Goal: Consume media (video, audio): Consume media (video, audio)

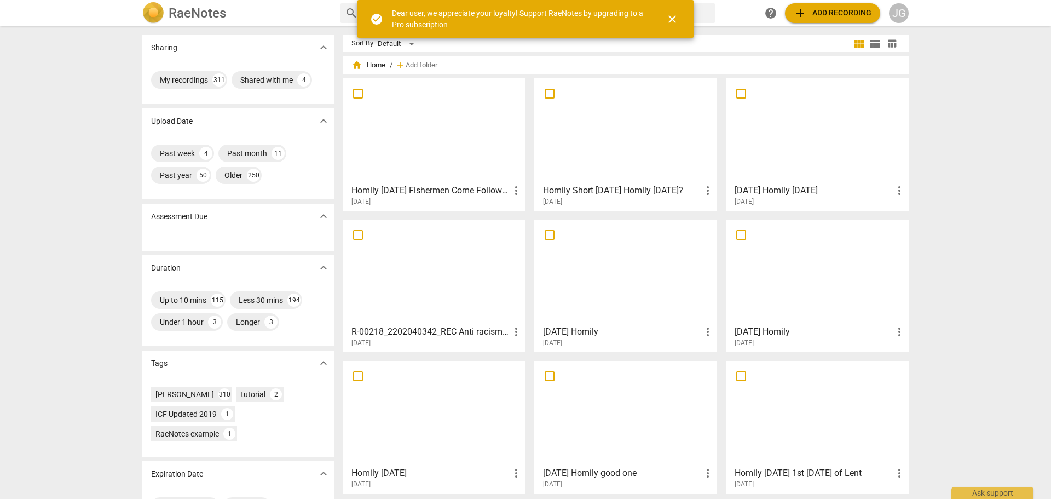
click at [824, 151] on div at bounding box center [817, 130] width 175 height 97
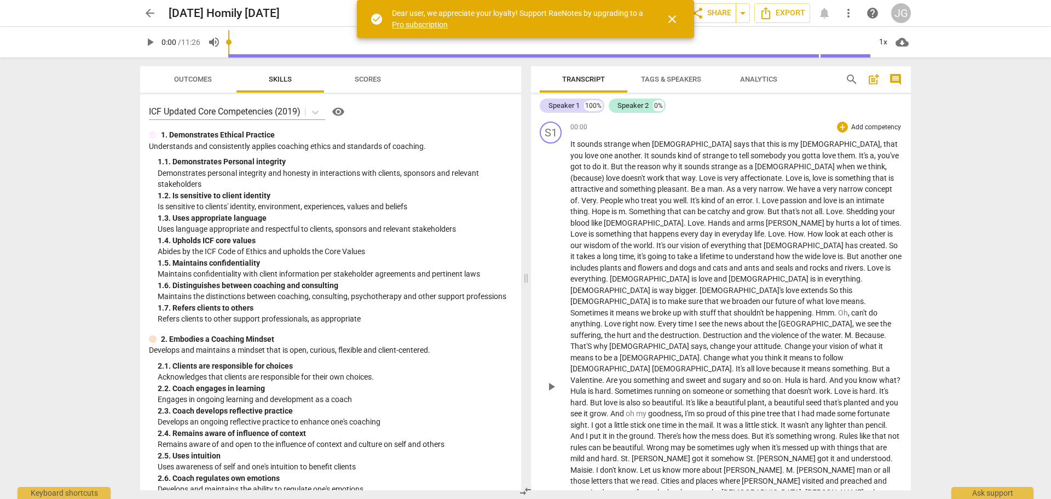
click at [578, 145] on span "sounds" at bounding box center [590, 144] width 27 height 9
click at [611, 162] on span "." at bounding box center [609, 166] width 4 height 9
type input "31"
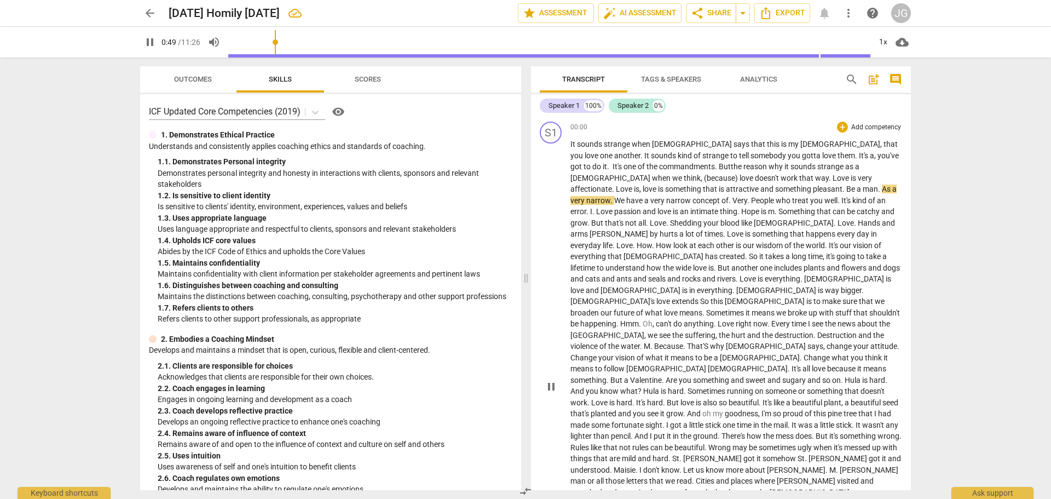
click at [775, 186] on span "something" at bounding box center [794, 189] width 38 height 9
click at [882, 187] on span "As" at bounding box center [887, 189] width 10 height 9
click at [722, 199] on span "of" at bounding box center [725, 200] width 7 height 9
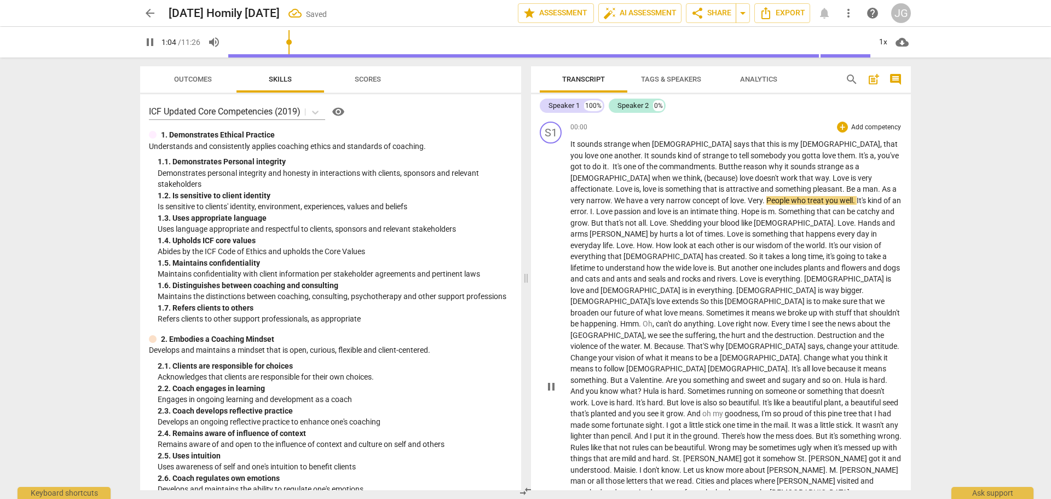
click at [763, 200] on span "." at bounding box center [765, 200] width 4 height 9
click at [793, 198] on span "People" at bounding box center [805, 200] width 25 height 9
drag, startPoint x: 815, startPoint y: 201, endPoint x: 789, endPoint y: 198, distance: 26.5
click at [790, 198] on p "It sounds strange when [PERSON_NAME] says that this is my commandment , that yo…" at bounding box center [737, 386] width 332 height 494
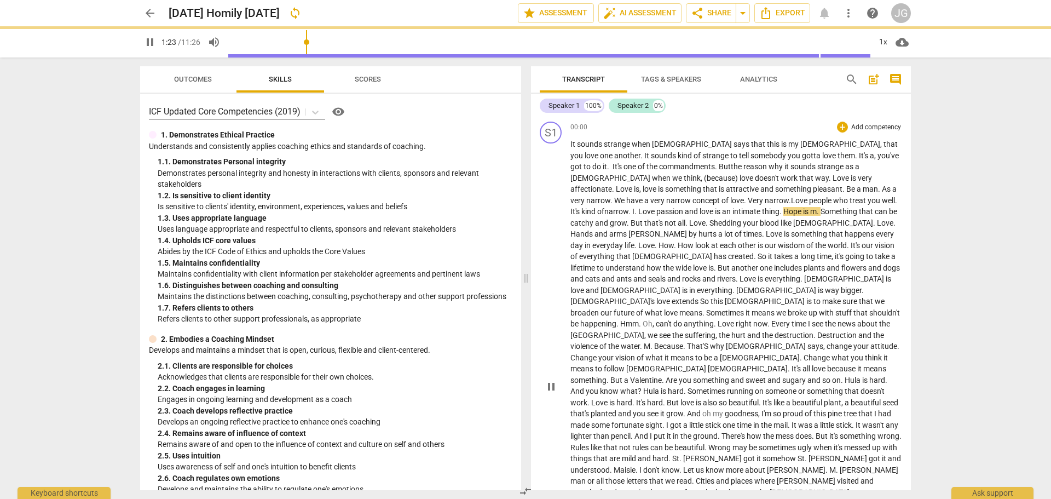
click at [611, 196] on span "narrow" at bounding box center [599, 200] width 24 height 9
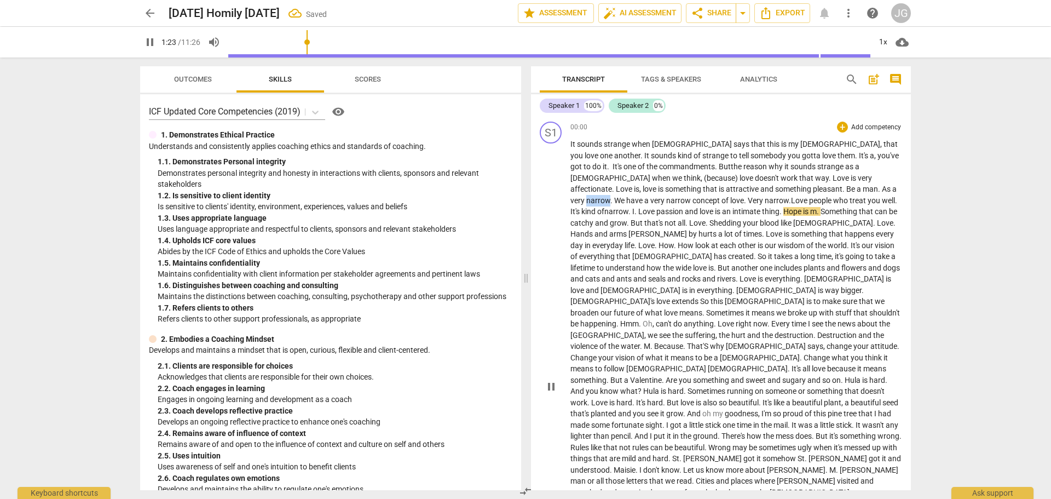
click at [611, 196] on span "narrow" at bounding box center [599, 200] width 24 height 9
click at [748, 200] on span "Very narrow" at bounding box center [768, 200] width 41 height 9
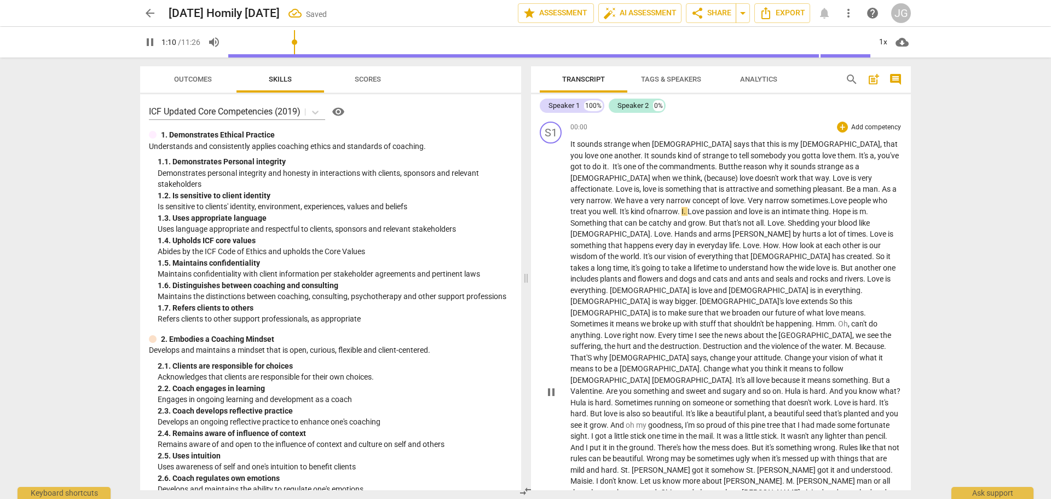
click at [678, 207] on span "of narrow" at bounding box center [662, 211] width 31 height 9
click at [570, 209] on div "play_arrow pause" at bounding box center [557, 391] width 28 height 497
click at [708, 211] on span "passion" at bounding box center [722, 211] width 28 height 9
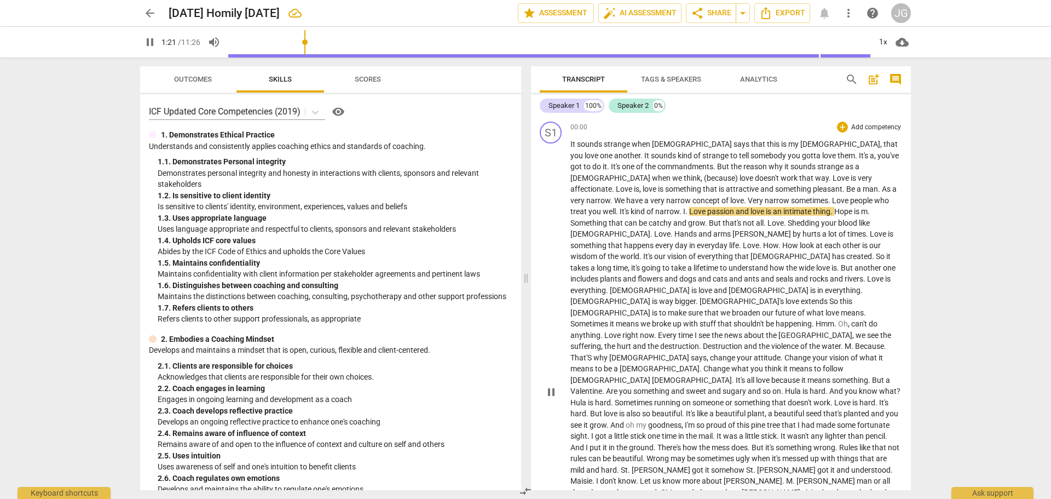
type input "82"
click at [755, 209] on span "passion" at bounding box center [769, 211] width 28 height 9
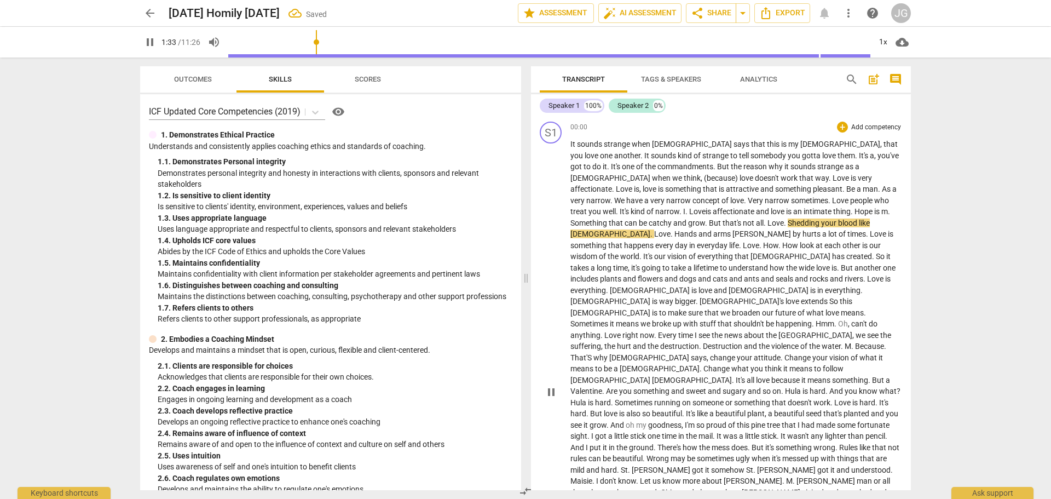
click at [603, 207] on span "you" at bounding box center [596, 211] width 14 height 9
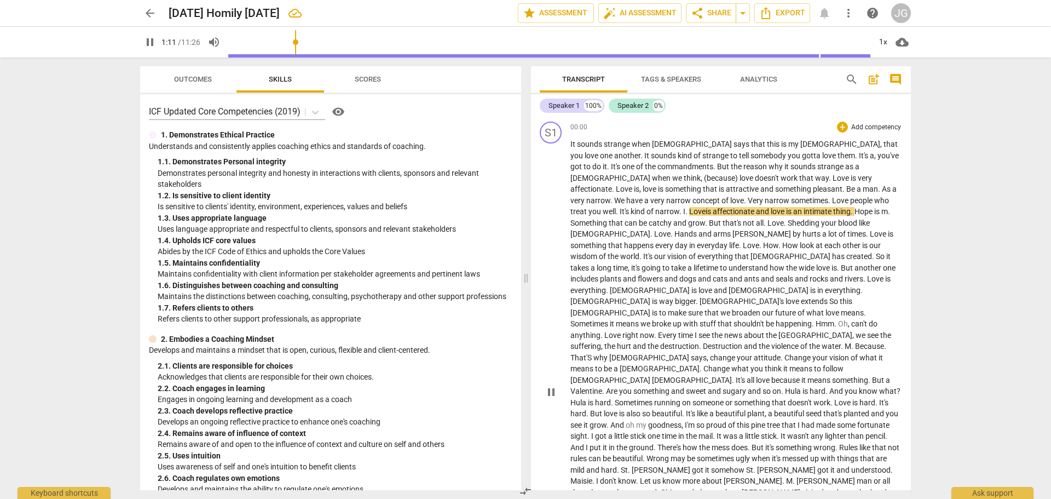
click at [689, 207] on span "." at bounding box center [688, 211] width 4 height 9
click at [609, 219] on span "Something" at bounding box center [590, 223] width 38 height 9
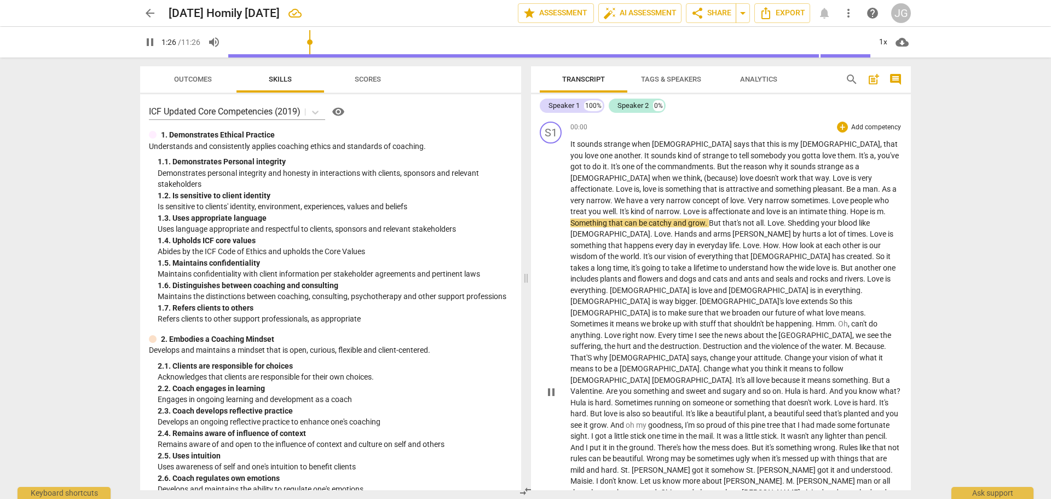
click at [609, 219] on span "Something" at bounding box center [590, 223] width 38 height 9
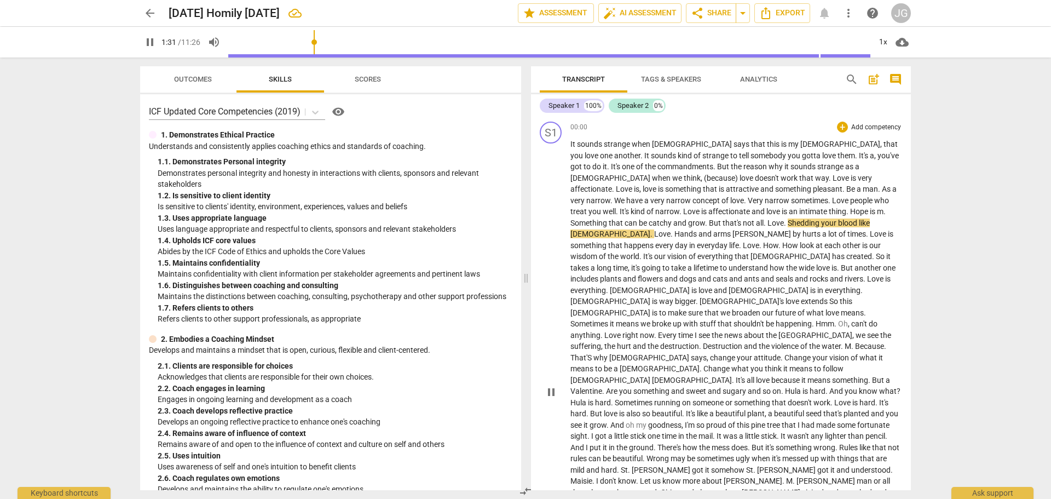
click at [764, 222] on span "." at bounding box center [766, 223] width 4 height 9
click at [756, 221] on span "all about" at bounding box center [771, 223] width 30 height 9
click at [800, 221] on span "." at bounding box center [802, 223] width 4 height 9
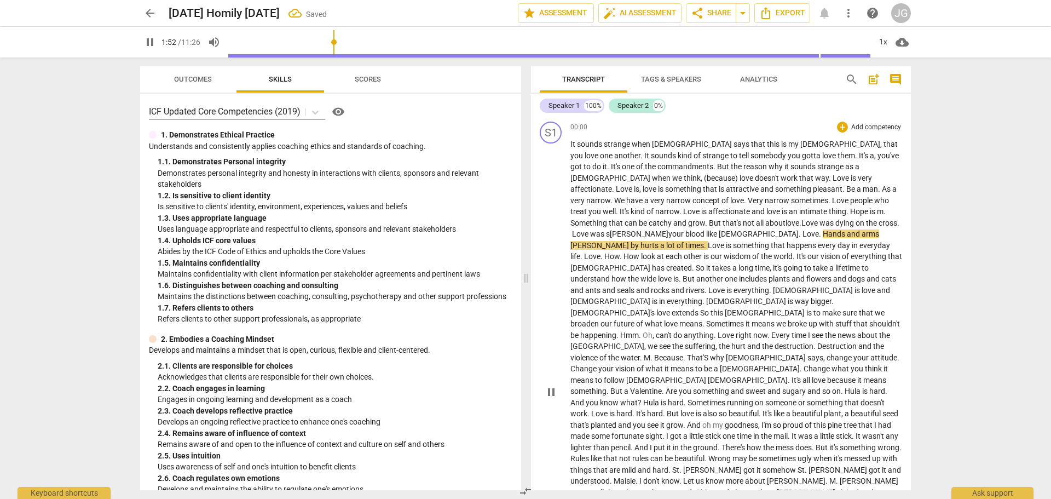
click at [789, 223] on span ". Love was dying on the cross. Love was s" at bounding box center [736, 229] width 331 height 20
click at [669, 229] on span "[PERSON_NAME]" at bounding box center [639, 233] width 59 height 9
click at [819, 234] on span "." at bounding box center [821, 233] width 4 height 9
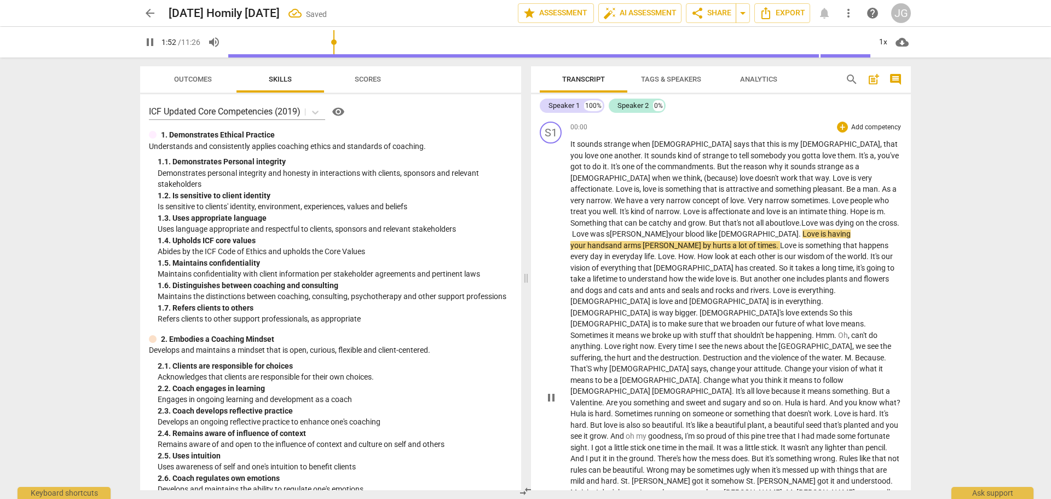
click at [733, 241] on span "hurts" at bounding box center [723, 245] width 20 height 9
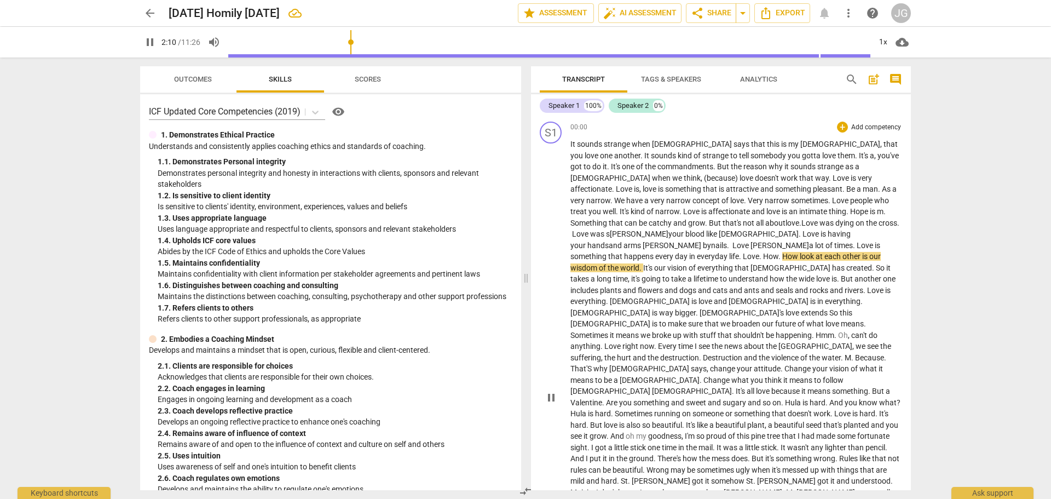
click at [783, 252] on span "How" at bounding box center [792, 256] width 18 height 9
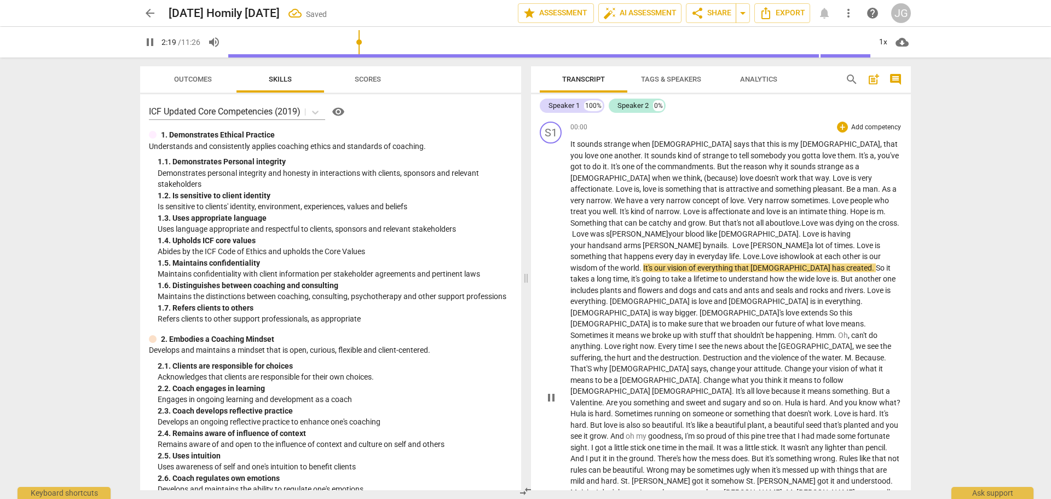
click at [808, 252] on span "look" at bounding box center [808, 256] width 16 height 9
click at [752, 252] on span "Love" at bounding box center [751, 256] width 16 height 9
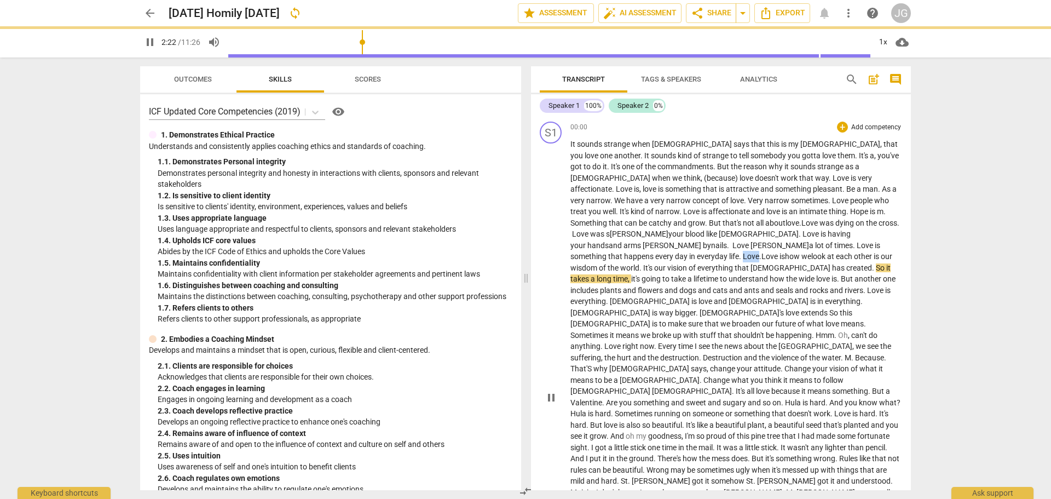
click at [752, 252] on span "Love" at bounding box center [751, 256] width 16 height 9
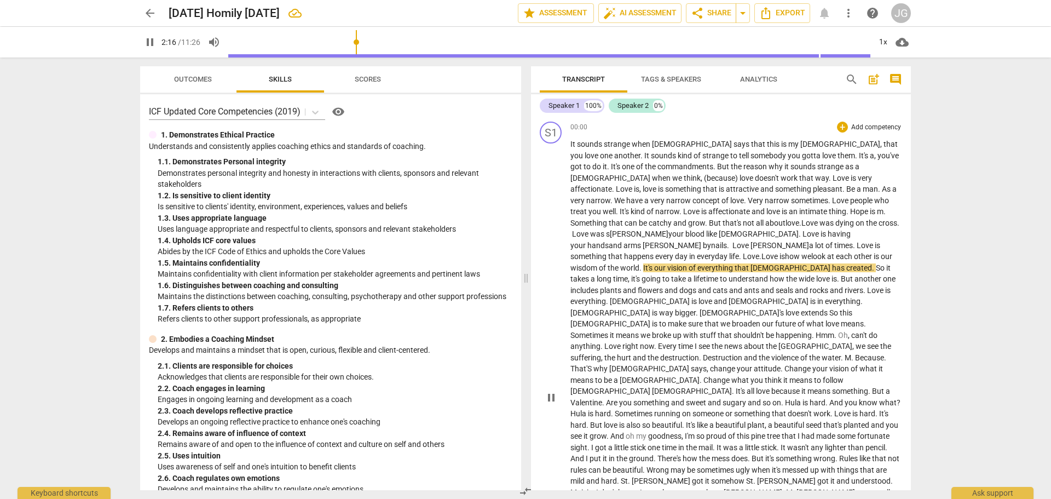
click at [599, 263] on span "wisdom" at bounding box center [585, 267] width 28 height 9
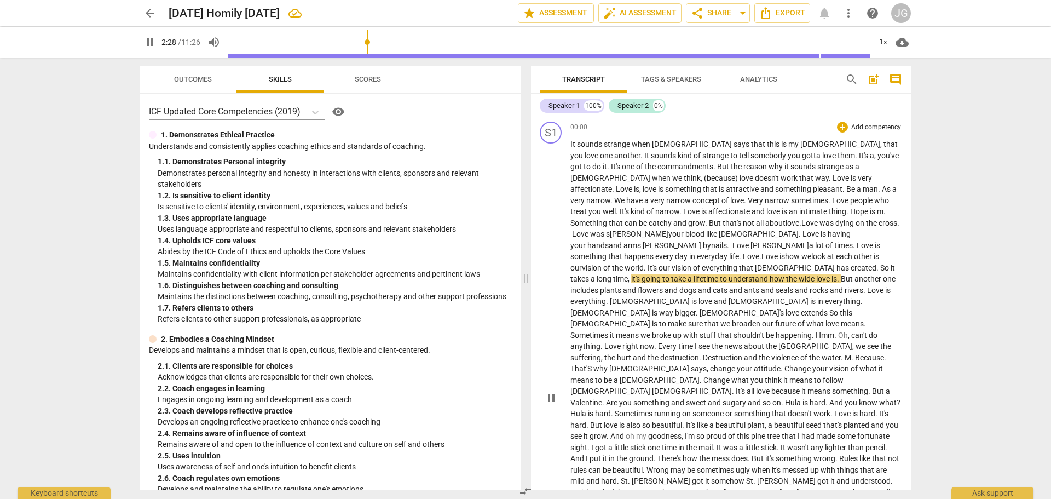
click at [881, 263] on span "So" at bounding box center [886, 267] width 10 height 9
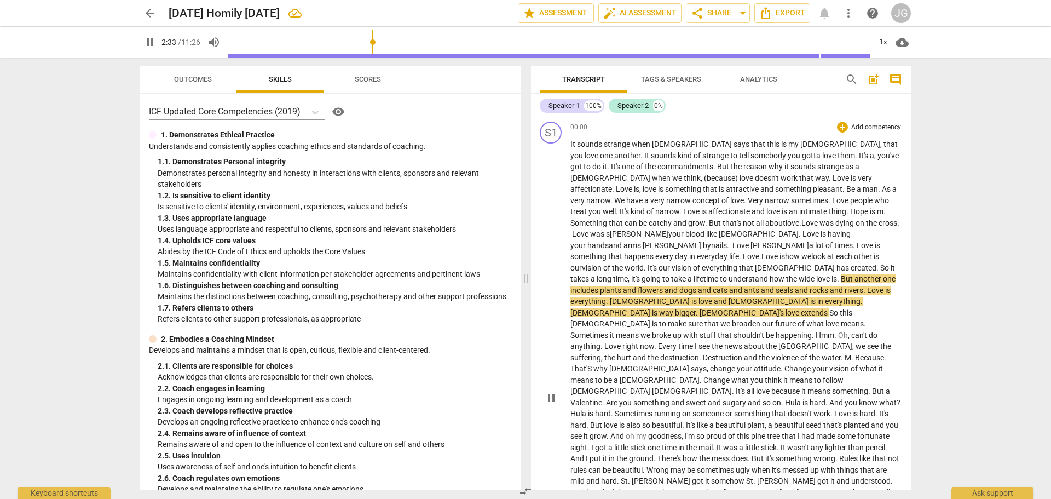
click at [613, 274] on span "long" at bounding box center [605, 278] width 16 height 9
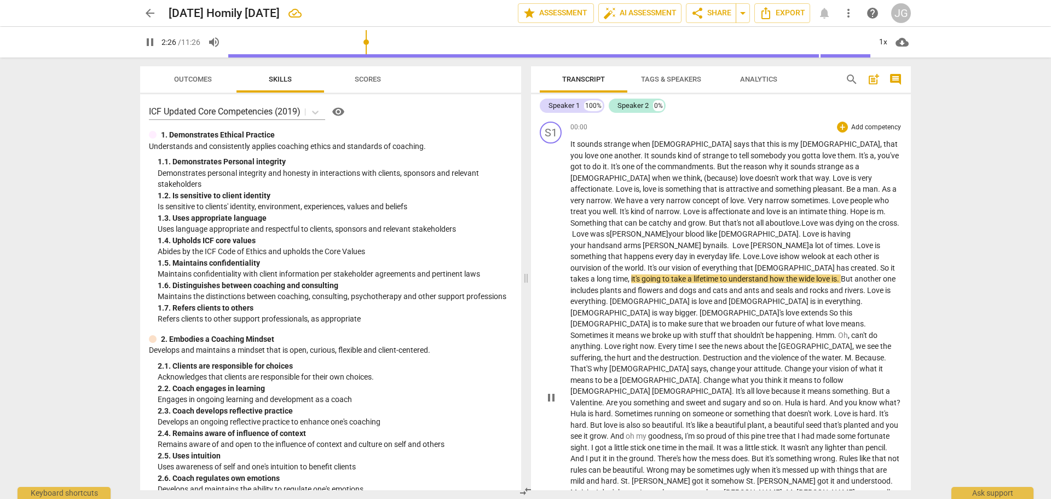
click at [631, 274] on span "it's" at bounding box center [636, 278] width 10 height 9
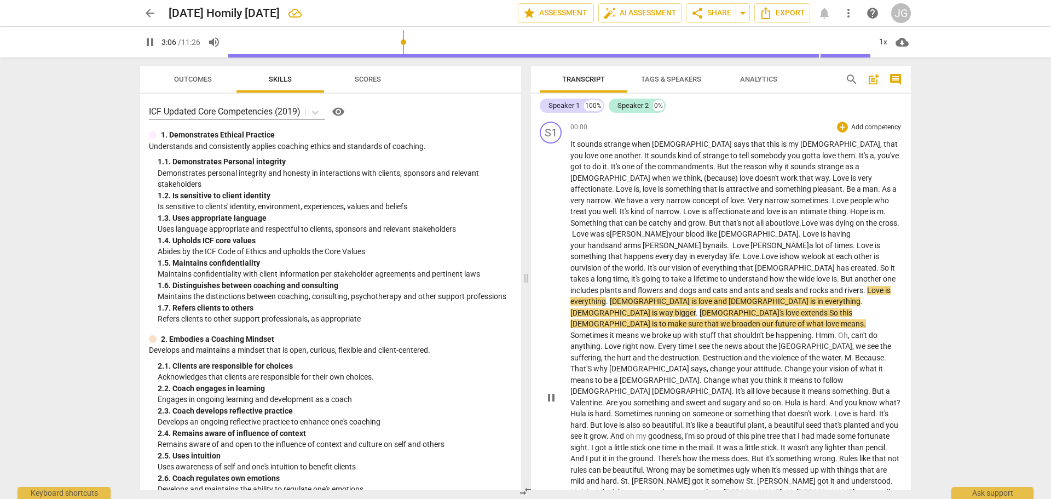
click at [830, 308] on span "So" at bounding box center [835, 312] width 10 height 9
click at [786, 308] on span "love" at bounding box center [793, 312] width 15 height 9
click at [801, 308] on span "extends to everyone." at bounding box center [835, 312] width 68 height 9
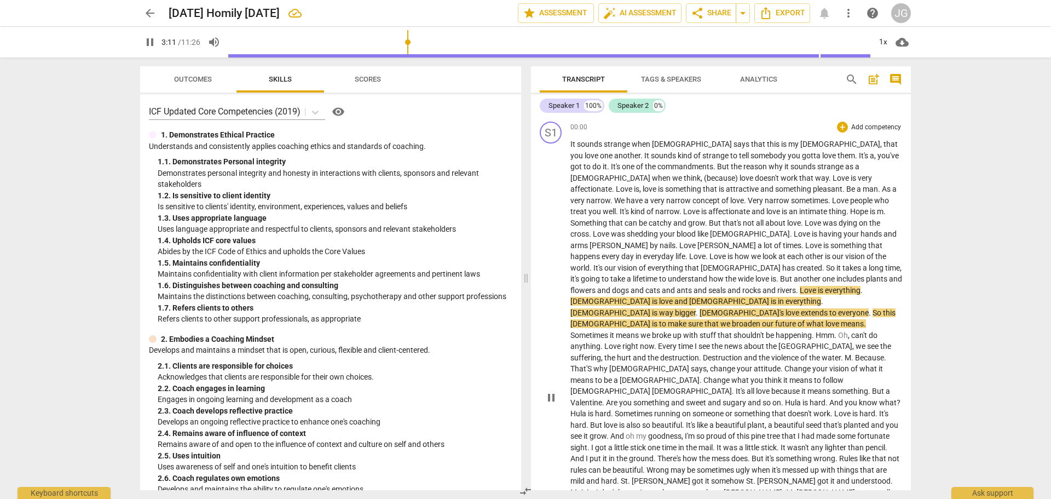
click at [847, 308] on span "everyone" at bounding box center [853, 312] width 31 height 9
type input "192"
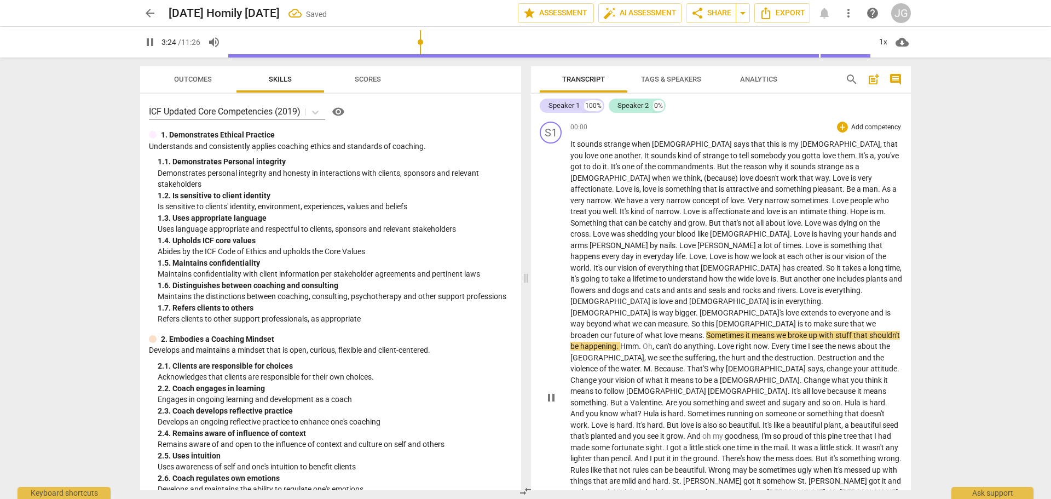
click at [614, 331] on span "future" at bounding box center [625, 335] width 22 height 9
click at [775, 353] on span "destruction" at bounding box center [794, 357] width 39 height 9
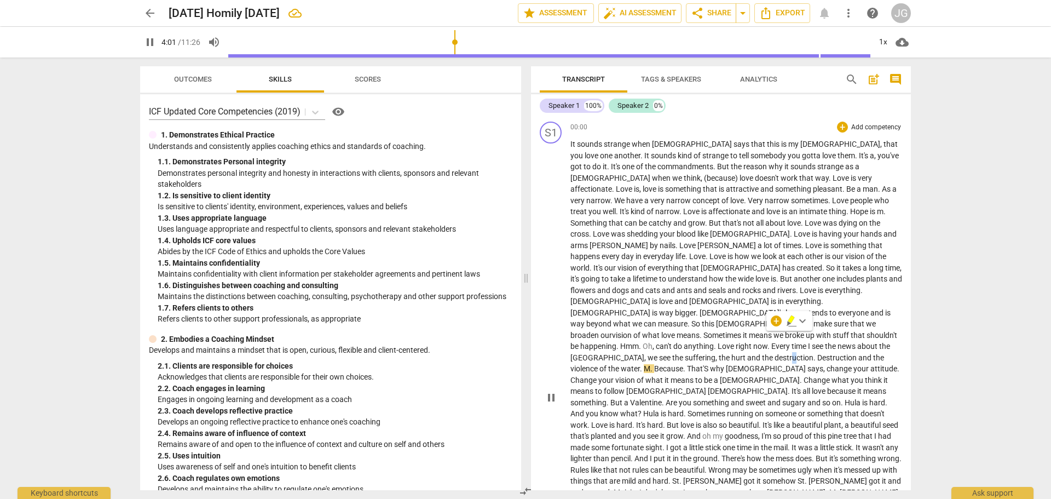
click at [775, 353] on span "destruction" at bounding box center [794, 357] width 39 height 9
click at [621, 364] on span "water" at bounding box center [630, 368] width 19 height 9
click at [763, 364] on span "war.. But it extends to those who are causing the viloenc." at bounding box center [718, 368] width 194 height 9
click at [771, 364] on span "war.. But it extends to those who are causing the viloence." at bounding box center [720, 368] width 198 height 9
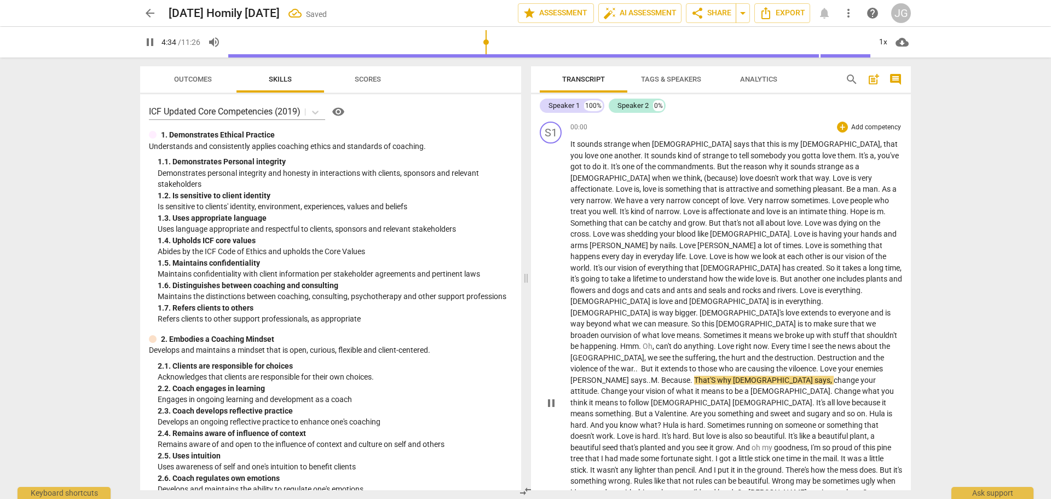
click at [749, 364] on span "war.. But it extends to those who are causing the viloence. Love your enemies […" at bounding box center [727, 374] width 313 height 20
click at [694, 376] on span "That'S" at bounding box center [705, 380] width 23 height 9
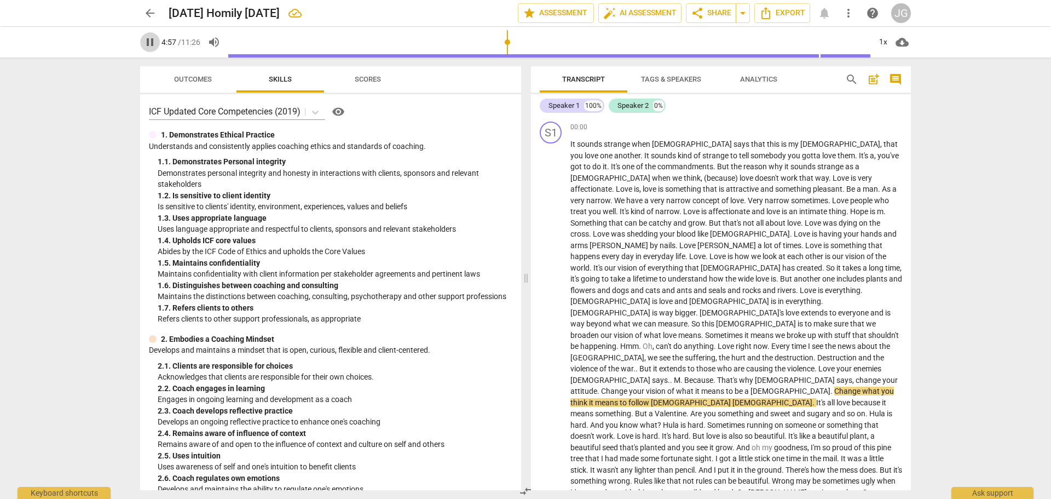
click at [148, 41] on span "pause" at bounding box center [149, 42] width 13 height 13
type input "298"
